Goal: Find specific page/section: Locate a particular part of the current website

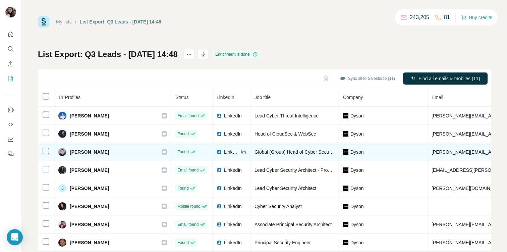
scroll to position [40, 0]
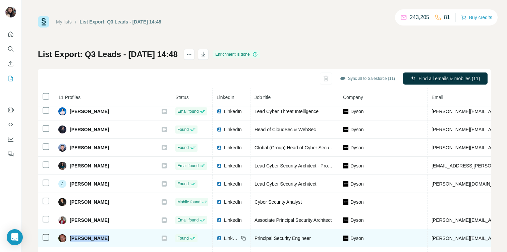
drag, startPoint x: 106, startPoint y: 238, endPoint x: 70, endPoint y: 237, distance: 35.6
click at [70, 237] on div "[PERSON_NAME]" at bounding box center [112, 238] width 109 height 8
copy span "[PERSON_NAME]"
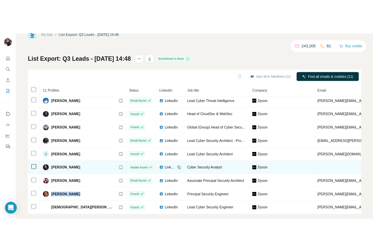
scroll to position [30, 0]
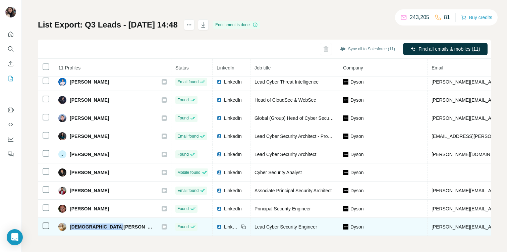
drag, startPoint x: 70, startPoint y: 227, endPoint x: 107, endPoint y: 231, distance: 37.1
click at [107, 231] on td "[DEMOGRAPHIC_DATA][PERSON_NAME]" at bounding box center [112, 227] width 117 height 18
copy span "[DEMOGRAPHIC_DATA][PERSON_NAME]"
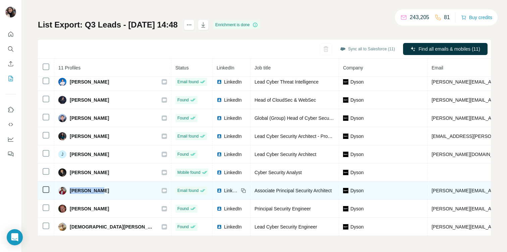
drag, startPoint x: 98, startPoint y: 191, endPoint x: 70, endPoint y: 190, distance: 28.2
click at [70, 190] on div "[PERSON_NAME]" at bounding box center [112, 190] width 109 height 8
copy span "[PERSON_NAME]"
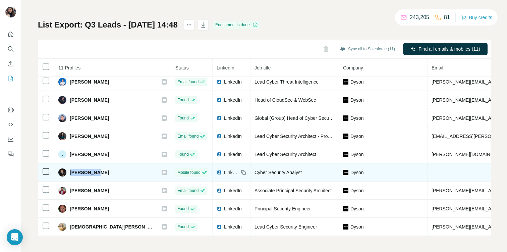
drag, startPoint x: 98, startPoint y: 171, endPoint x: 70, endPoint y: 172, distance: 28.5
click at [70, 172] on div "[PERSON_NAME]" at bounding box center [112, 172] width 109 height 8
copy span "[PERSON_NAME]"
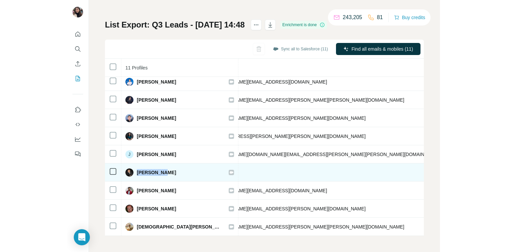
scroll to position [40, 0]
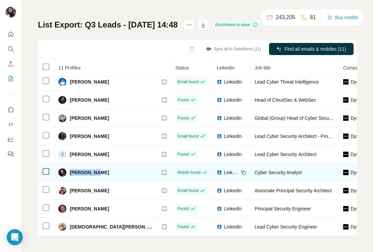
click at [224, 169] on span "LinkedIn" at bounding box center [231, 172] width 15 height 7
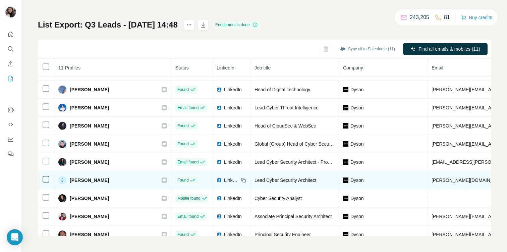
scroll to position [0, 0]
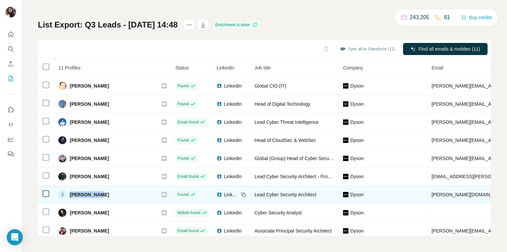
drag, startPoint x: 104, startPoint y: 195, endPoint x: 70, endPoint y: 195, distance: 33.9
click at [70, 195] on div "[PERSON_NAME]" at bounding box center [112, 194] width 109 height 8
copy span "[PERSON_NAME]"
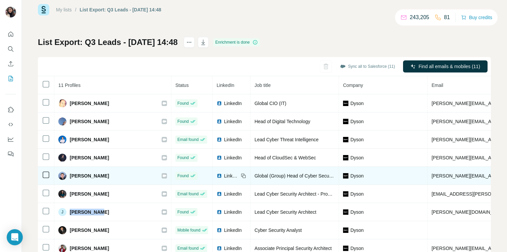
scroll to position [10, 0]
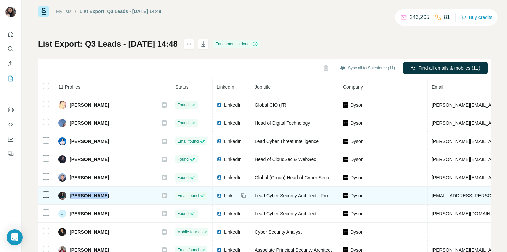
drag, startPoint x: 102, startPoint y: 198, endPoint x: 70, endPoint y: 196, distance: 31.9
click at [70, 196] on div "[PERSON_NAME]" at bounding box center [112, 195] width 109 height 8
copy span "[PERSON_NAME]"
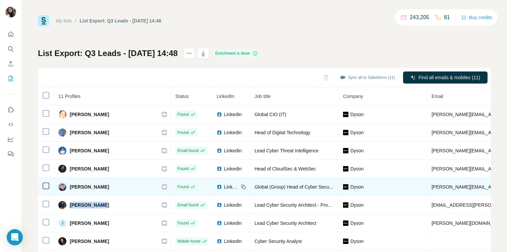
scroll to position [2, 0]
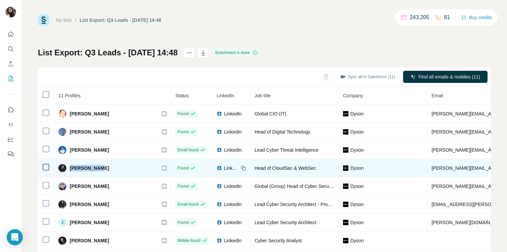
drag, startPoint x: 103, startPoint y: 167, endPoint x: 69, endPoint y: 168, distance: 33.5
click at [69, 168] on div "[PERSON_NAME]" at bounding box center [112, 168] width 109 height 8
copy span "[PERSON_NAME]"
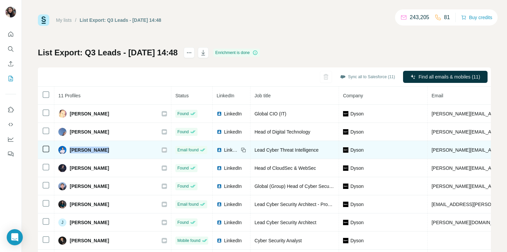
drag, startPoint x: 100, startPoint y: 151, endPoint x: 69, endPoint y: 151, distance: 30.5
click at [69, 151] on div "[PERSON_NAME]" at bounding box center [112, 150] width 109 height 8
copy span "[PERSON_NAME]"
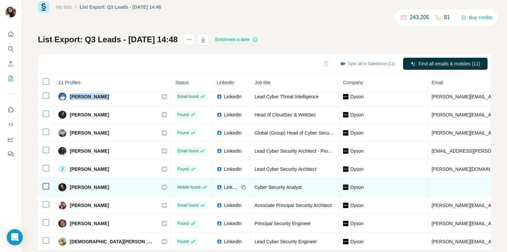
scroll to position [30, 0]
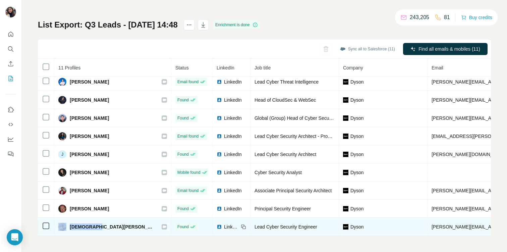
drag, startPoint x: 68, startPoint y: 225, endPoint x: 95, endPoint y: 227, distance: 27.2
click at [95, 227] on div "[DEMOGRAPHIC_DATA][PERSON_NAME]" at bounding box center [106, 227] width 97 height 8
click at [101, 234] on td "[DEMOGRAPHIC_DATA][PERSON_NAME]" at bounding box center [112, 227] width 117 height 18
drag, startPoint x: 70, startPoint y: 226, endPoint x: 106, endPoint y: 227, distance: 35.2
click at [106, 227] on span "[DEMOGRAPHIC_DATA][PERSON_NAME]" at bounding box center [112, 226] width 85 height 7
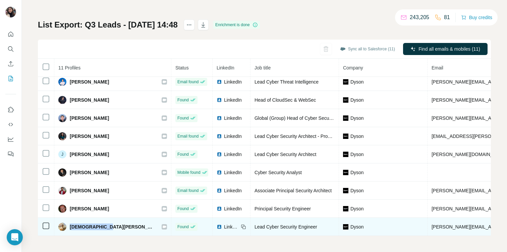
copy span "[DEMOGRAPHIC_DATA][PERSON_NAME]"
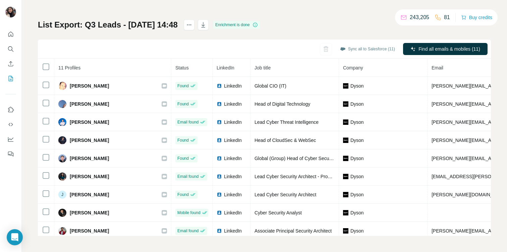
scroll to position [40, 0]
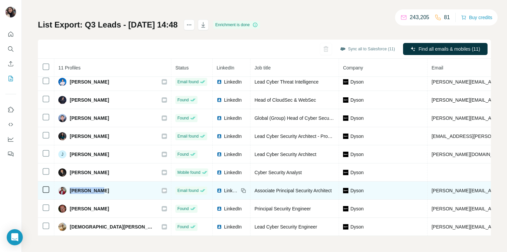
drag, startPoint x: 98, startPoint y: 193, endPoint x: 70, endPoint y: 192, distance: 27.5
click at [70, 192] on div "[PERSON_NAME]" at bounding box center [112, 190] width 109 height 8
copy span "[PERSON_NAME]"
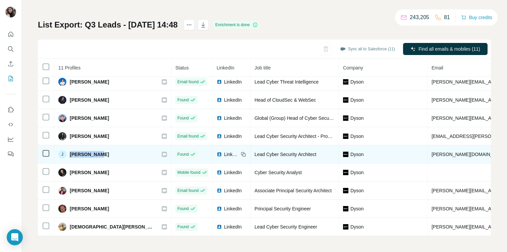
drag, startPoint x: 99, startPoint y: 154, endPoint x: 68, endPoint y: 153, distance: 30.2
click at [68, 153] on div "[PERSON_NAME]" at bounding box center [112, 154] width 109 height 8
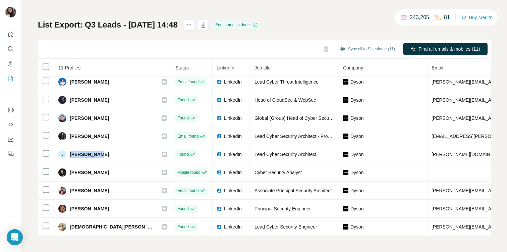
click at [130, 23] on h1 "List Export: Q3 Leads - [DATE] 14:48" at bounding box center [108, 24] width 140 height 11
click at [321, 21] on div "List Export: Q3 Leads - [DATE] 14:48 Enrichment is done Sync all to Salesforce …" at bounding box center [264, 127] width 453 height 216
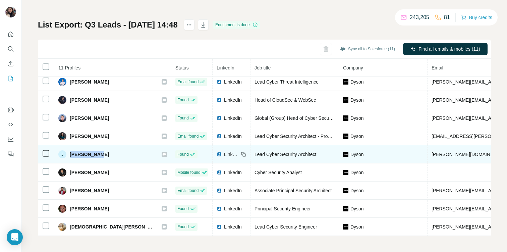
drag, startPoint x: 100, startPoint y: 153, endPoint x: 70, endPoint y: 153, distance: 29.2
click at [70, 153] on div "[PERSON_NAME]" at bounding box center [112, 154] width 109 height 8
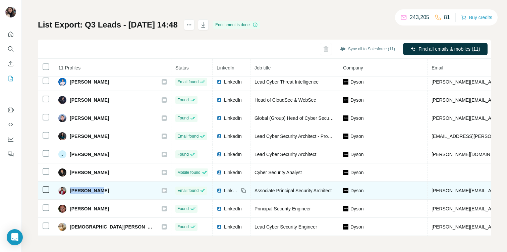
drag, startPoint x: 98, startPoint y: 191, endPoint x: 70, endPoint y: 190, distance: 27.5
click at [70, 190] on div "[PERSON_NAME]" at bounding box center [112, 190] width 109 height 8
